Goal: Information Seeking & Learning: Learn about a topic

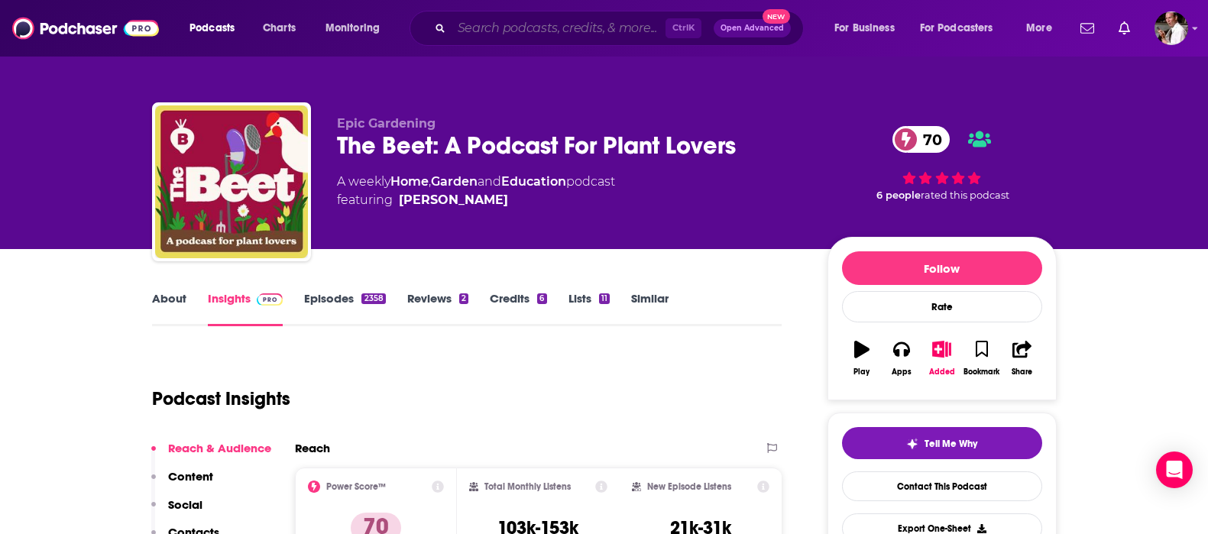
click at [487, 28] on input "Search podcasts, credits, & more..." at bounding box center [559, 28] width 214 height 24
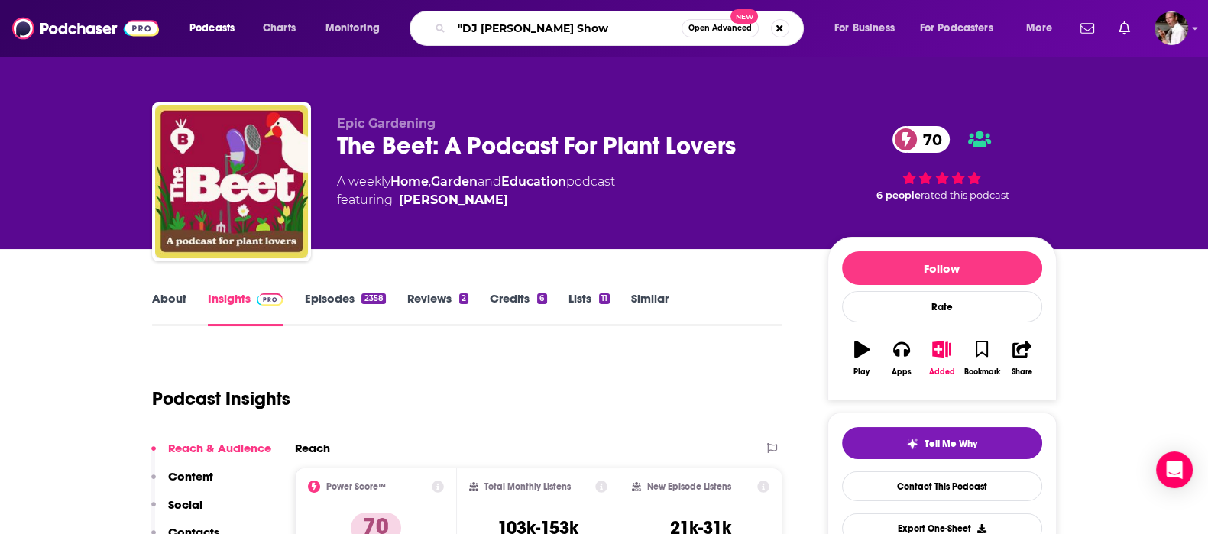
type input ""DJ [PERSON_NAME] Show""
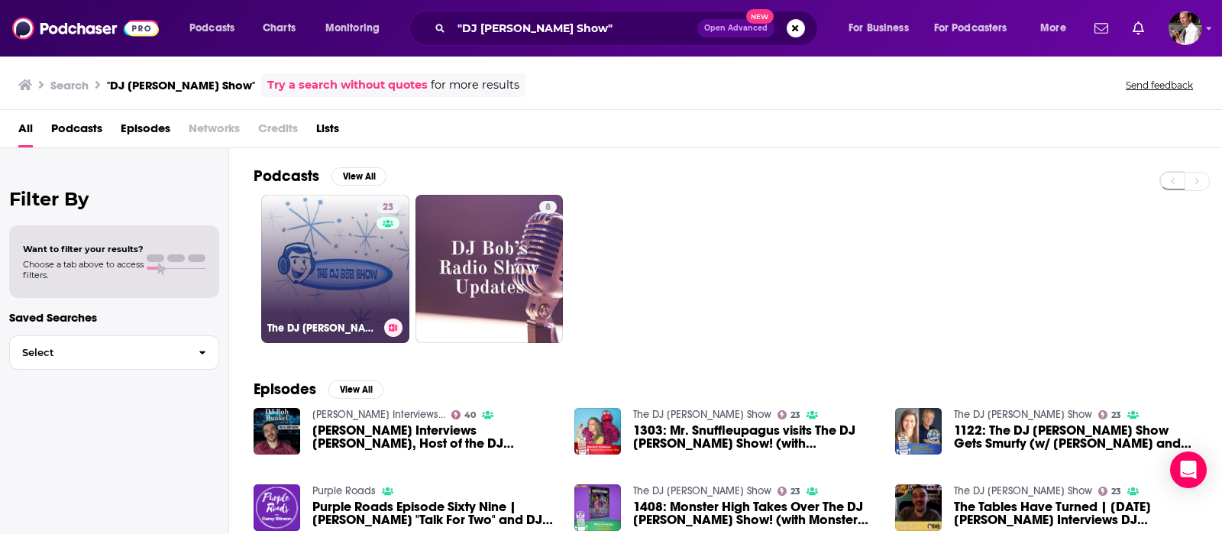
click at [351, 251] on link "23 The DJ [PERSON_NAME] Show" at bounding box center [335, 269] width 148 height 148
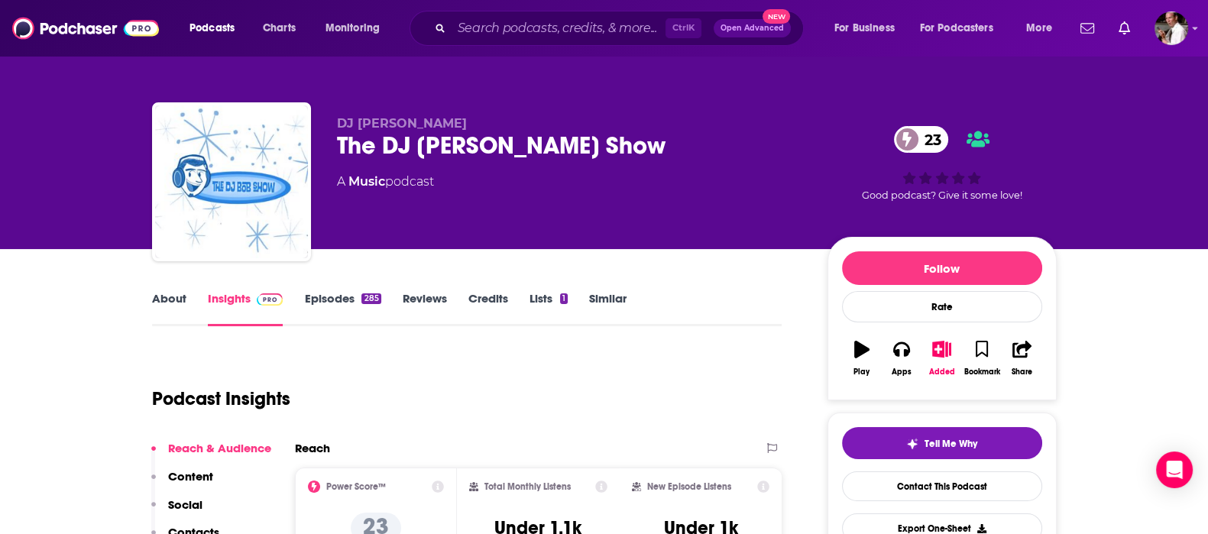
click at [317, 296] on link "Episodes 285" at bounding box center [342, 308] width 76 height 35
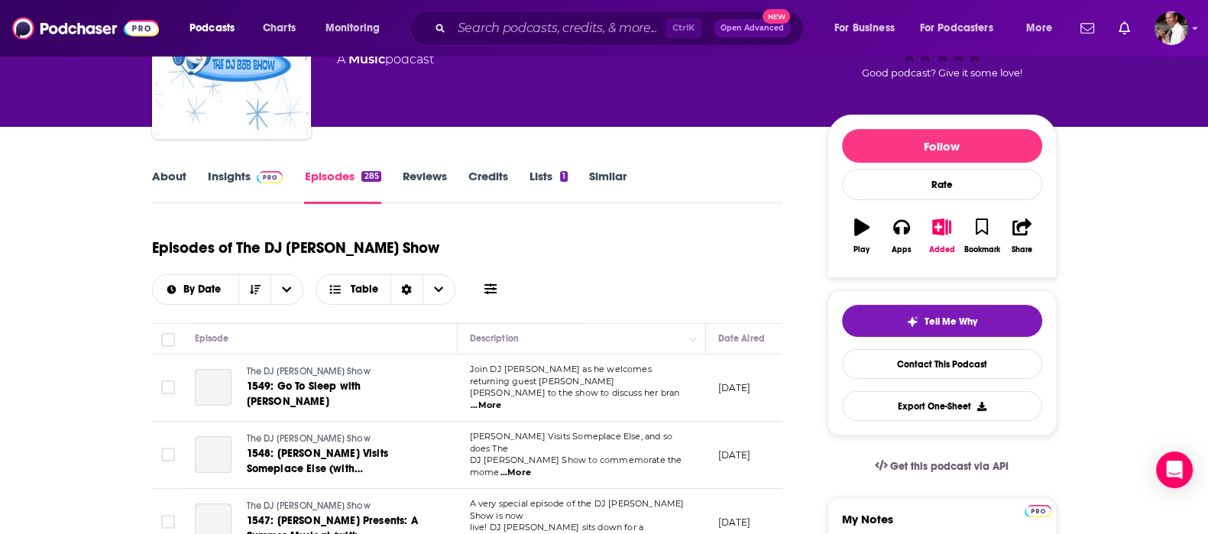
scroll to position [127, 0]
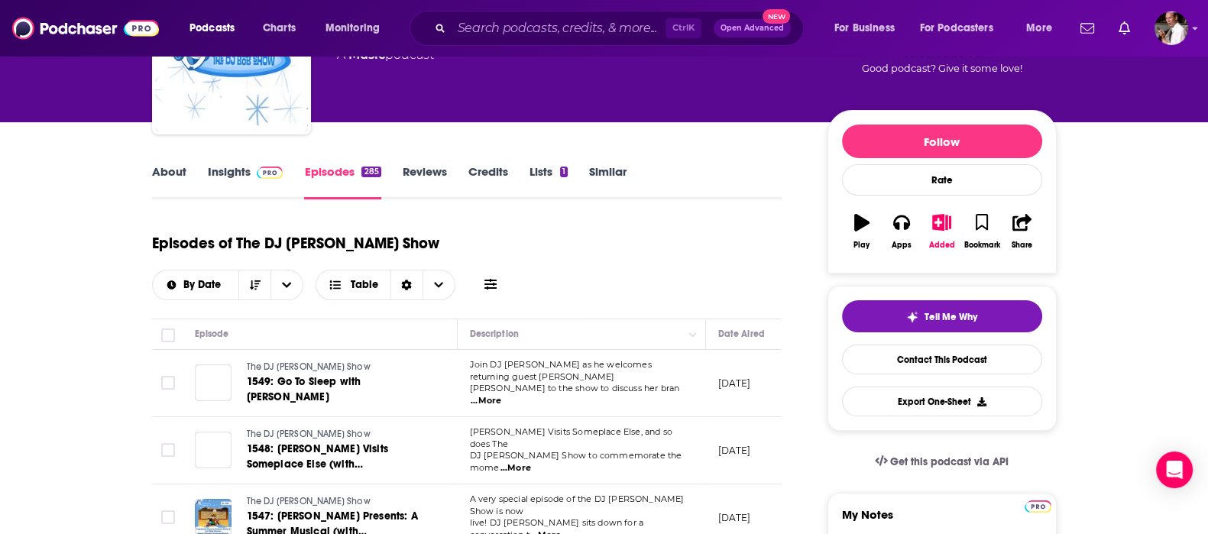
click at [501, 395] on span "...More" at bounding box center [486, 401] width 31 height 12
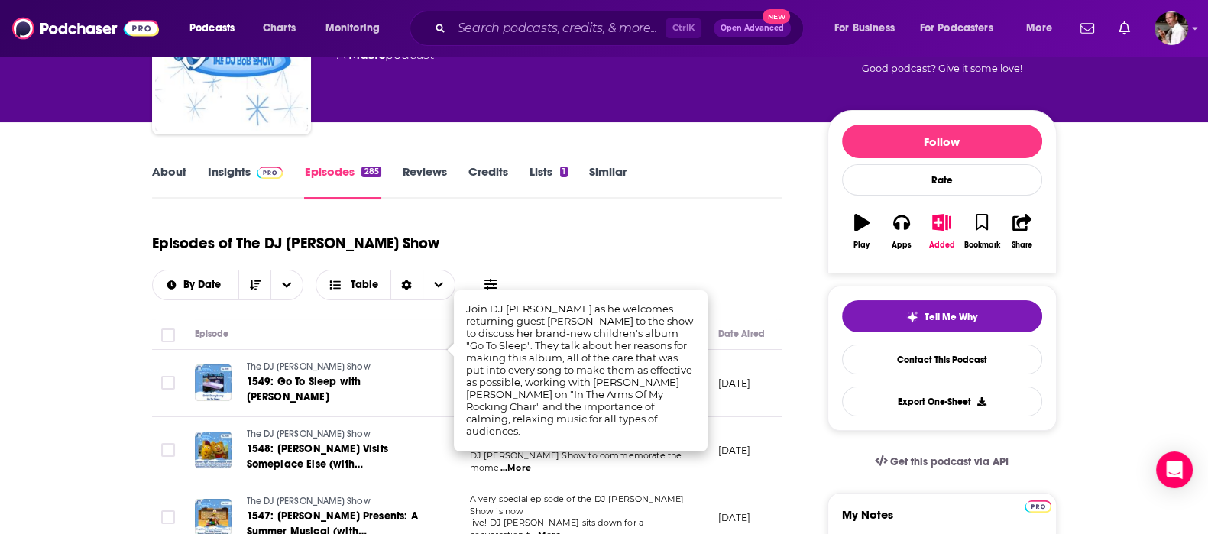
scroll to position [254, 0]
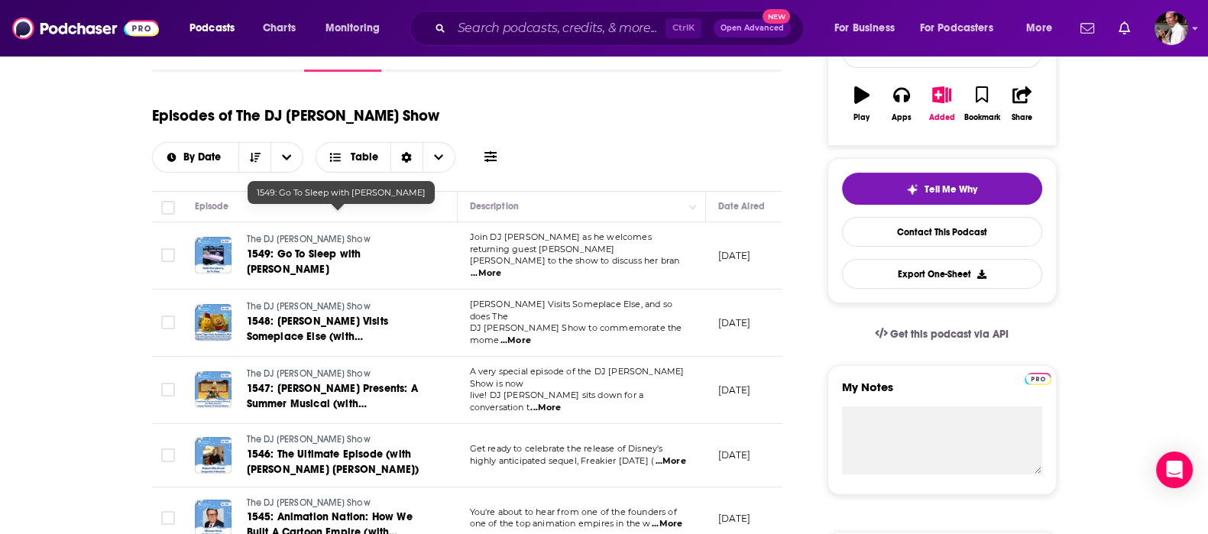
scroll to position [0, 0]
